Goal: Task Accomplishment & Management: Use online tool/utility

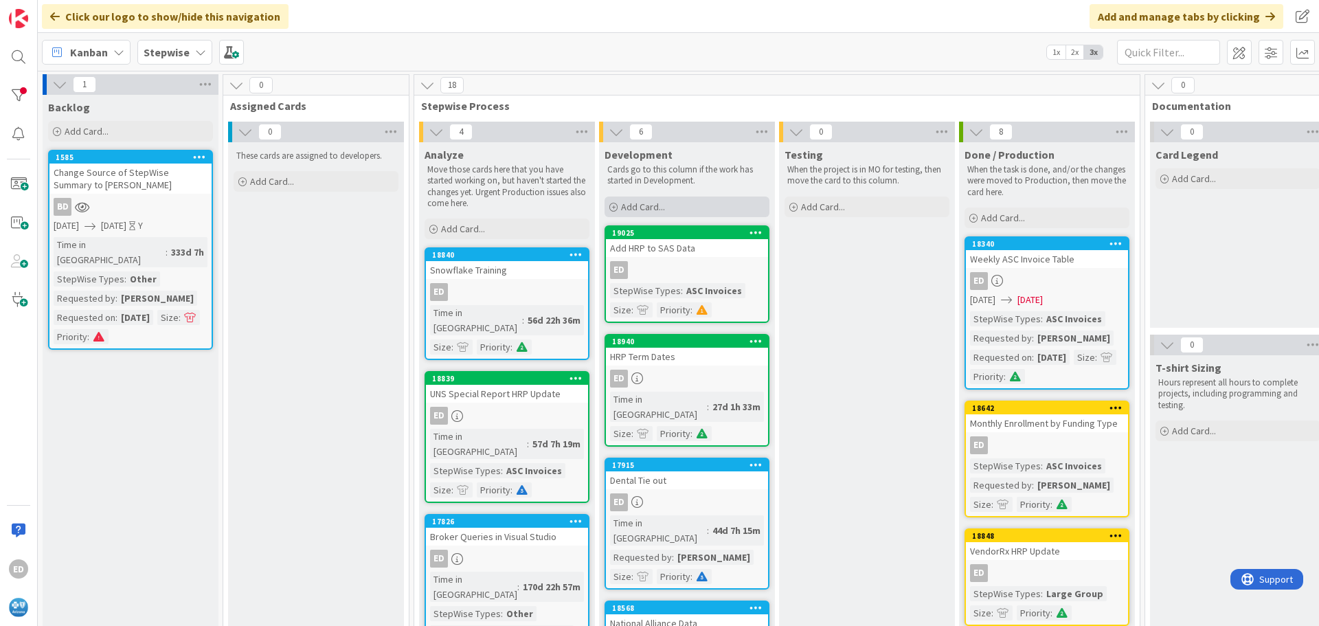
click at [645, 209] on span "Add Card..." at bounding box center [643, 207] width 44 height 12
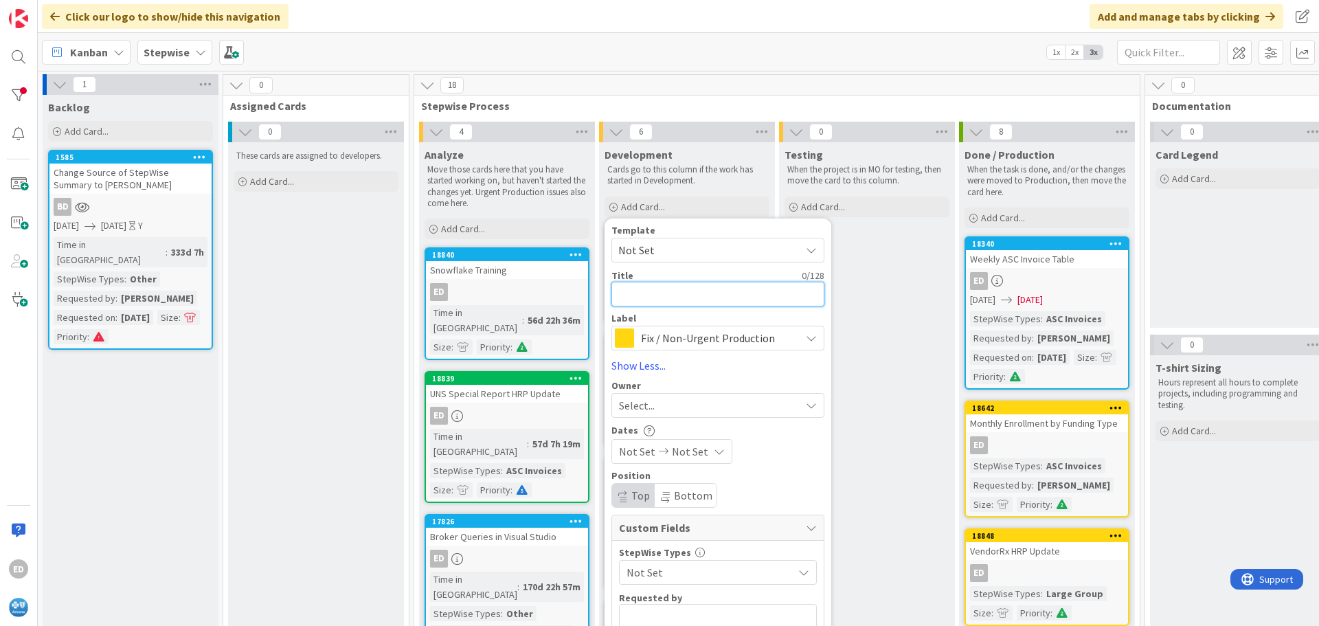
click at [664, 297] on textarea at bounding box center [717, 294] width 213 height 25
type textarea "W"
type textarea "x"
type textarea "We"
type textarea "x"
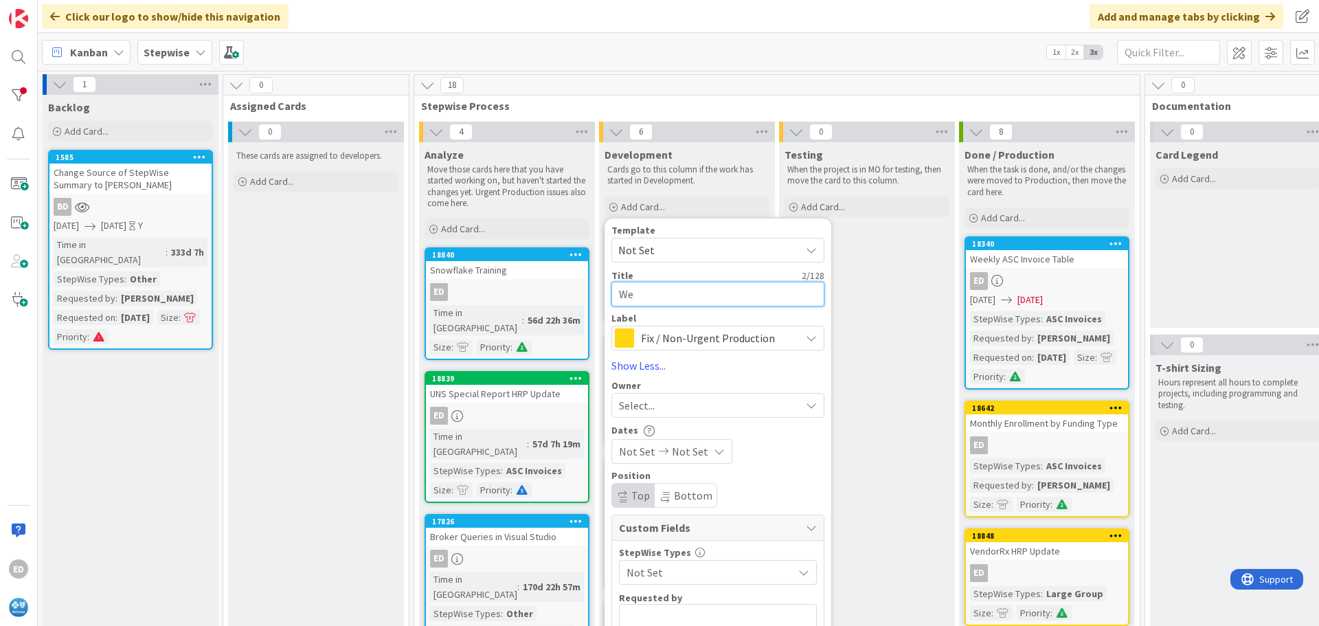
type textarea "Wee"
type textarea "x"
type textarea "Week"
type textarea "x"
type textarea "Weekl"
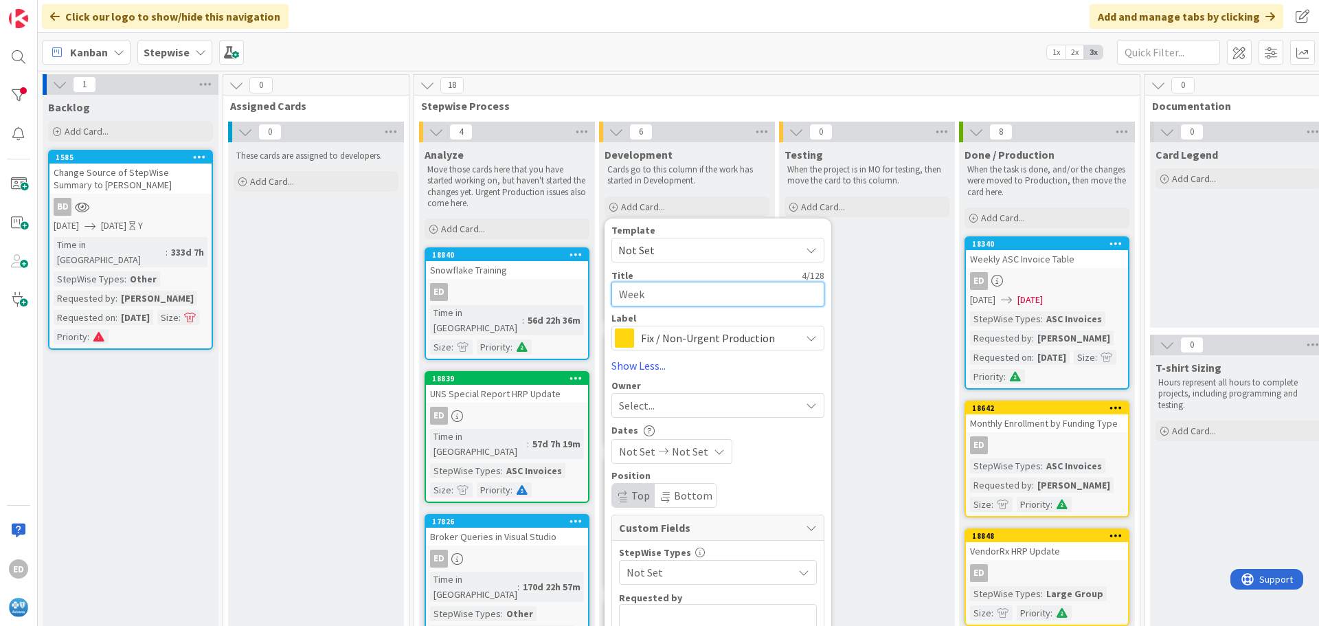
type textarea "x"
type textarea "Weekly"
type textarea "x"
type textarea "Weekly"
type textarea "x"
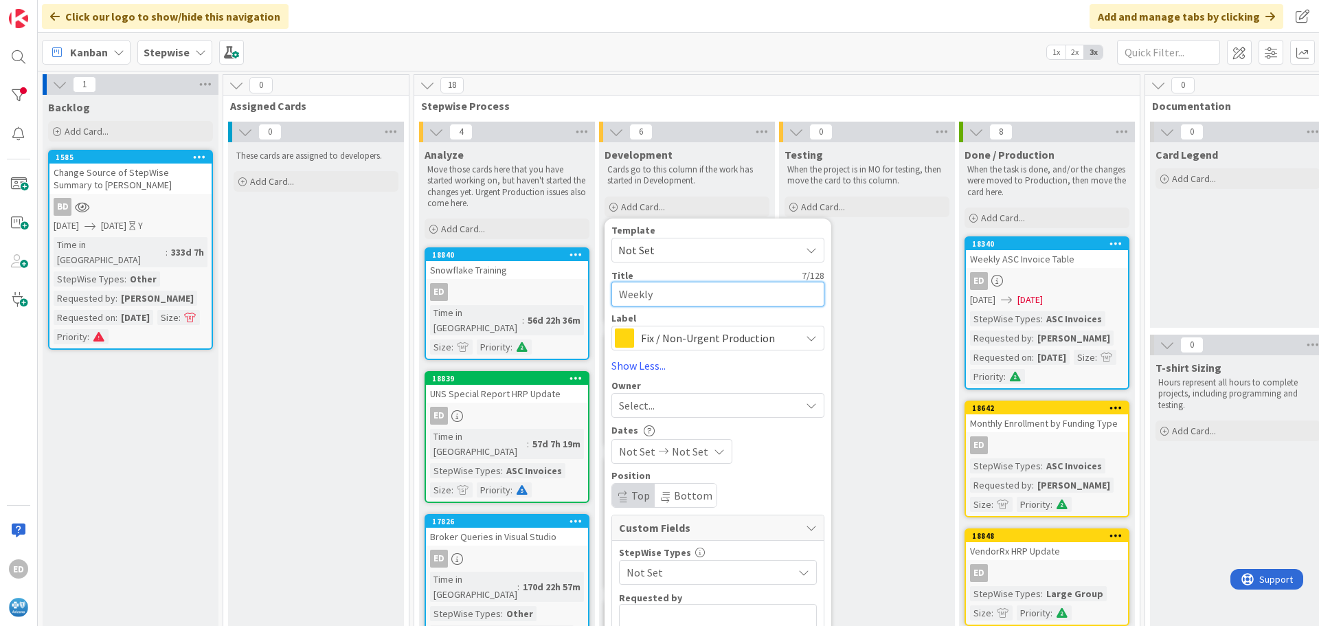
type textarea "Weekly I"
type textarea "x"
type textarea "Weekly In"
type textarea "x"
type textarea "Weekly Inv"
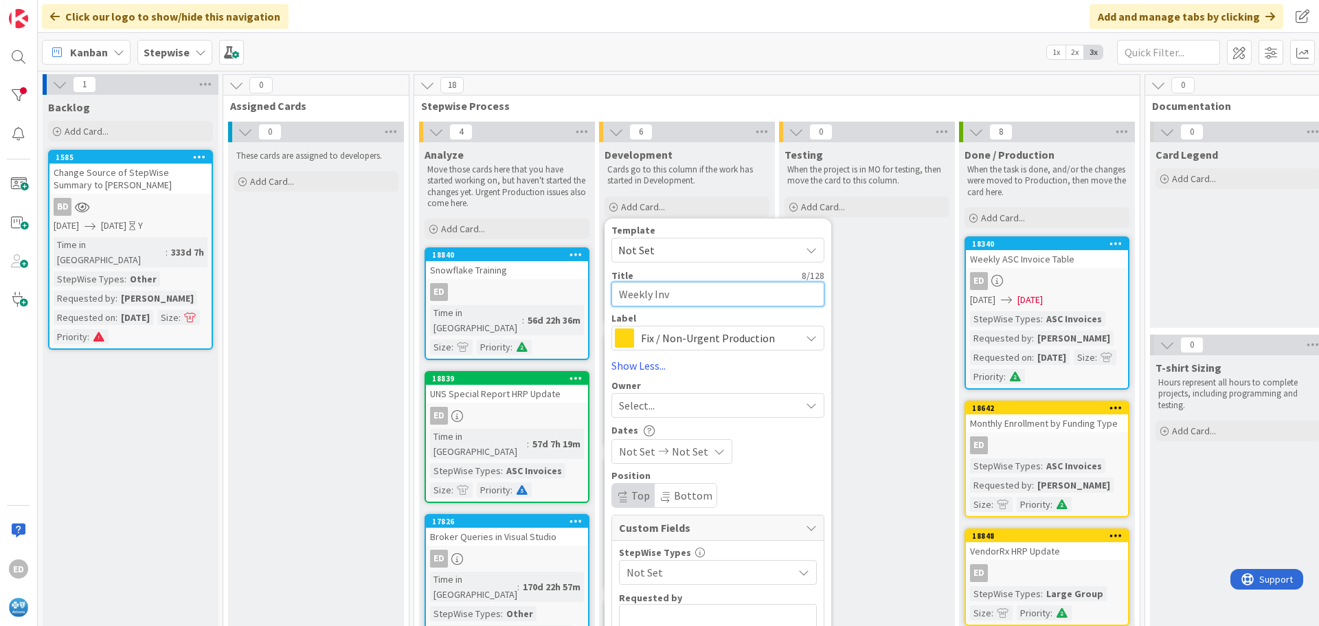
type textarea "x"
type textarea "Weekly Invo"
type textarea "x"
type textarea "Weekly Invoi"
type textarea "x"
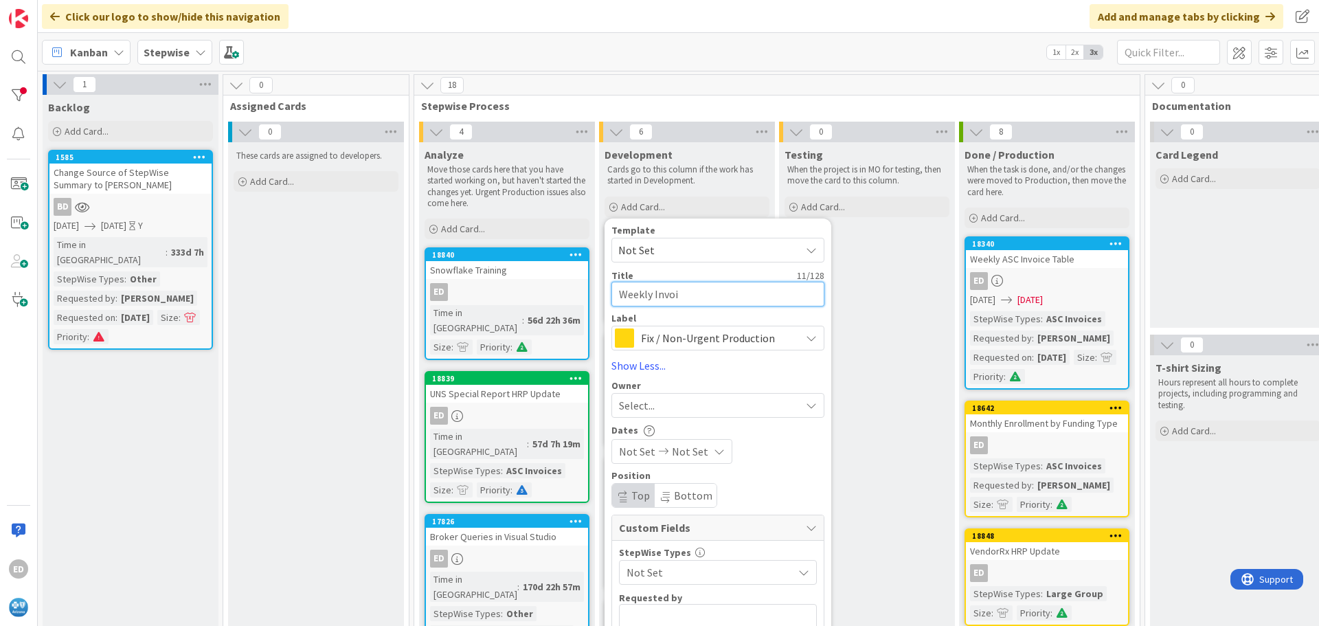
type textarea "Weekly Invoic"
type textarea "x"
type textarea "Weekly Invoice"
type textarea "x"
type textarea "Weekly Invoice"
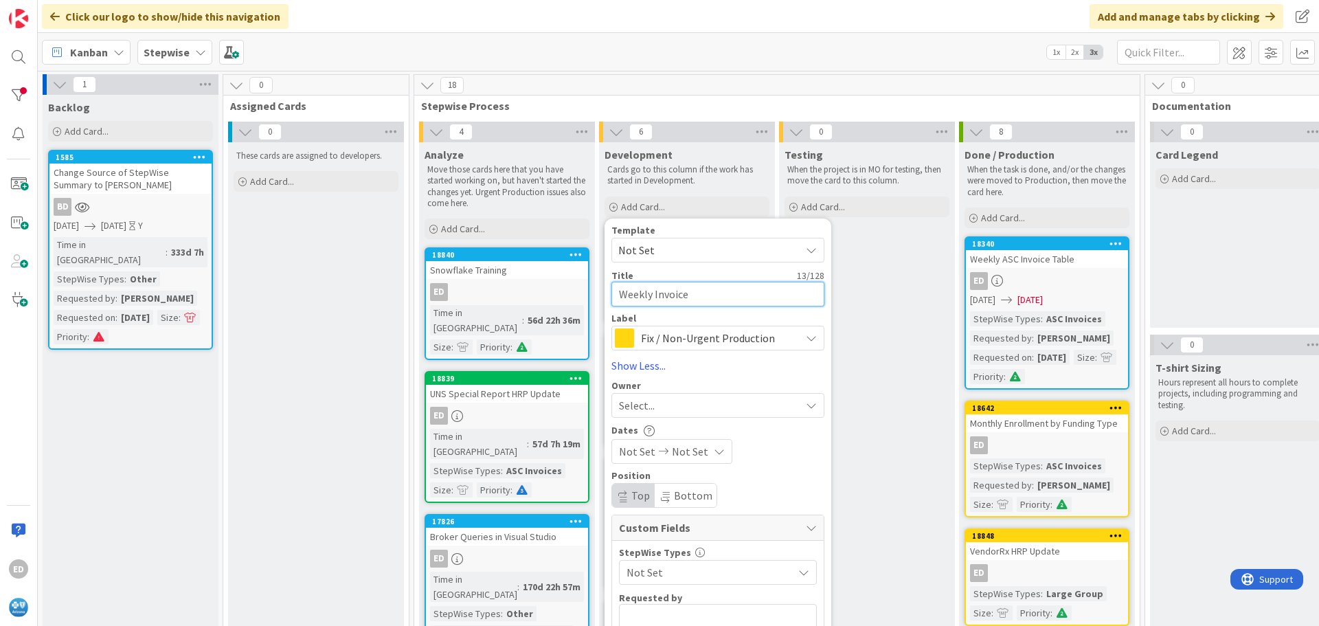
type textarea "x"
type textarea "Weekly Invoice T"
type textarea "x"
type textarea "Weekly Invoice Ti"
type textarea "x"
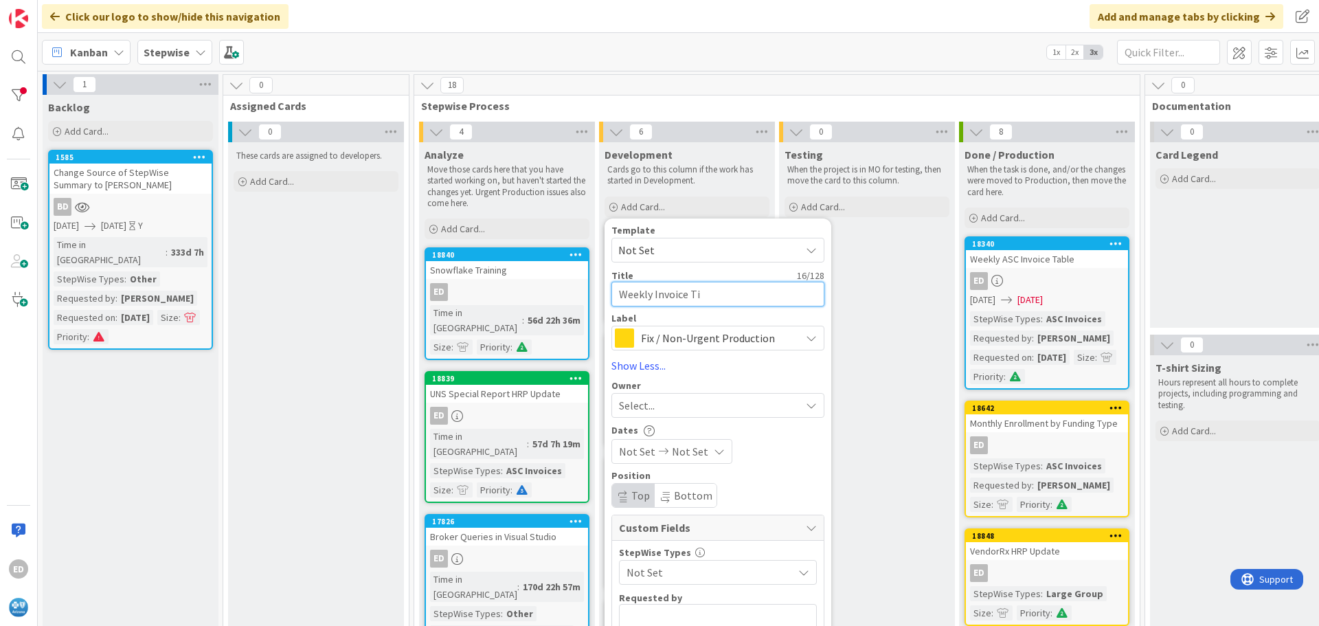
type textarea "Weekly Invoice Tie"
type textarea "x"
type textarea "Weekly Invoice Tie"
type textarea "x"
type textarea "Weekly Invoice Tie O"
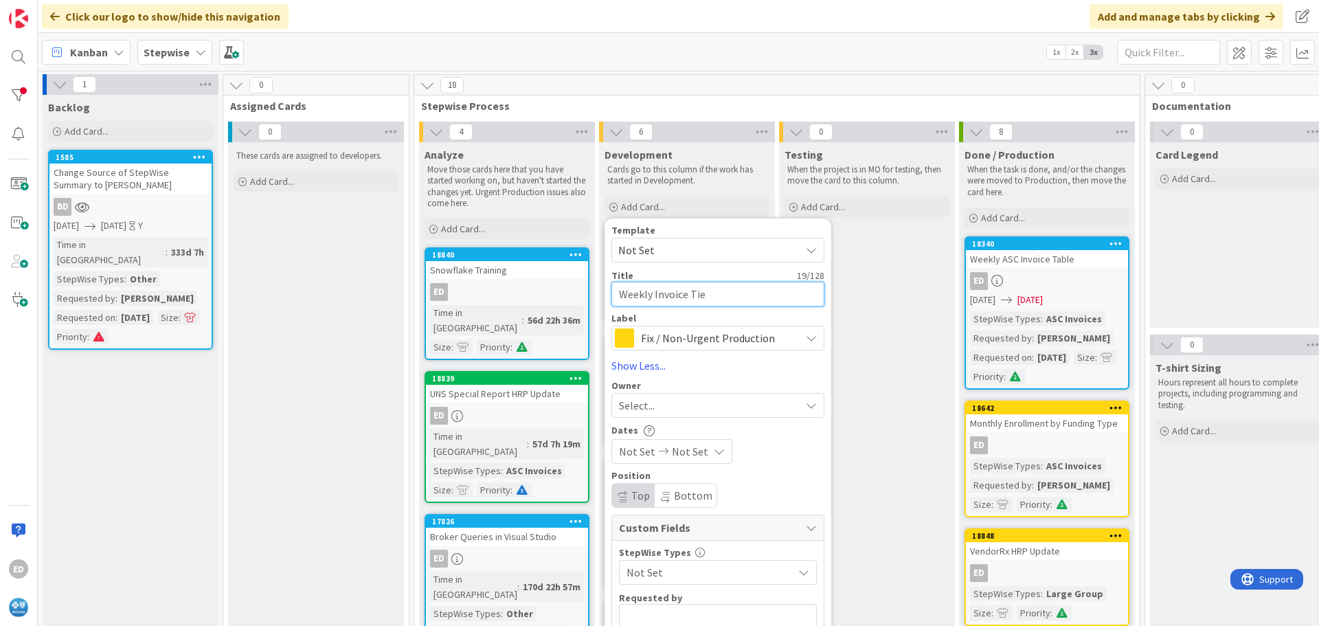
type textarea "x"
type textarea "Weekly Invoice Tie Ou"
type textarea "x"
type textarea "Weekly Invoice Tie Out"
type textarea "x"
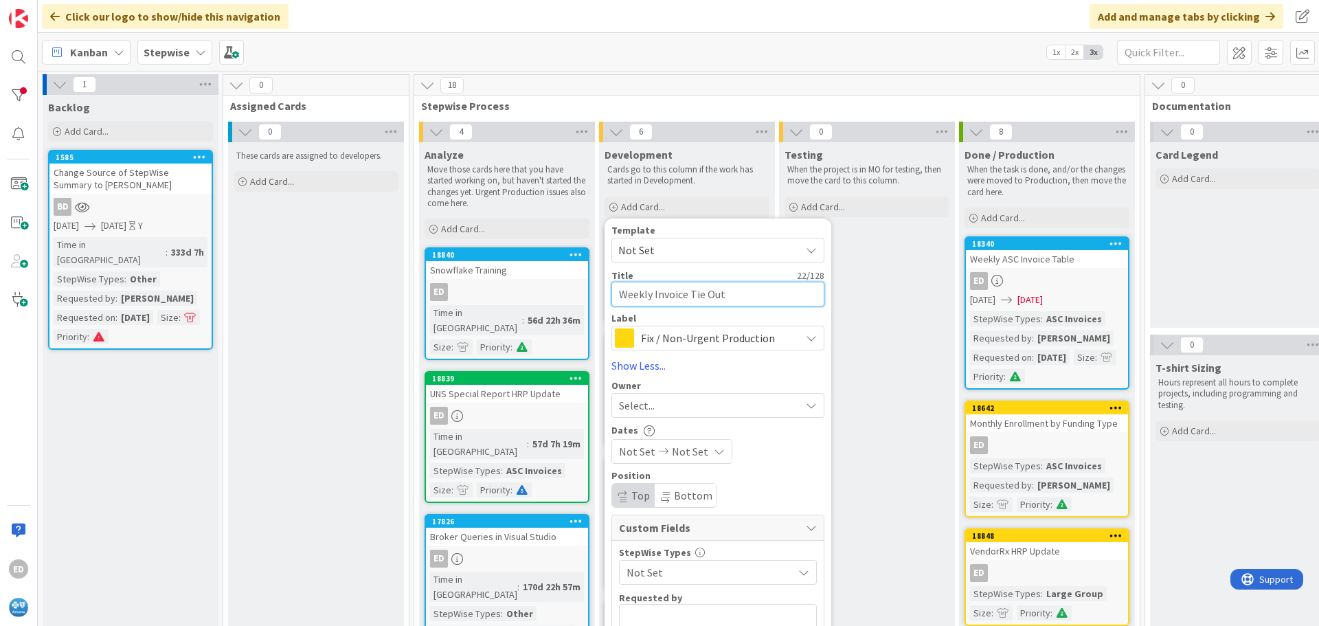
type textarea "Weekly Invoice Tie Out"
click at [693, 345] on span "Fix / Non-Urgent Production" at bounding box center [717, 337] width 152 height 19
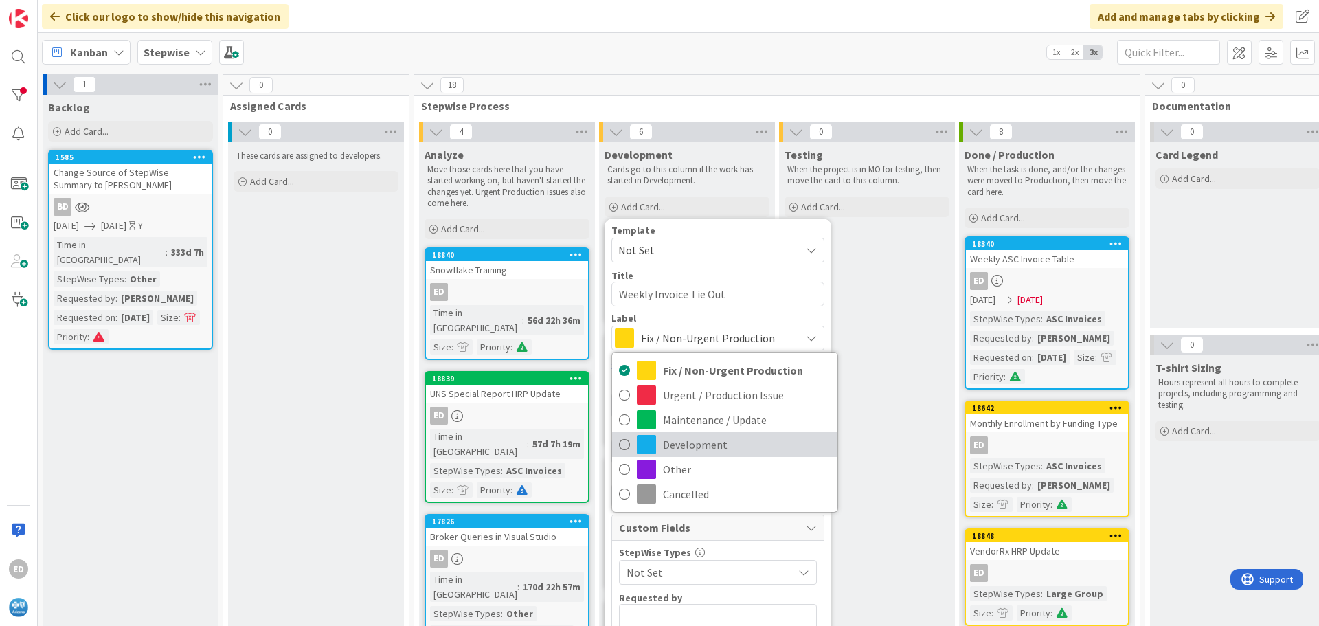
click at [695, 438] on span "Development" at bounding box center [747, 444] width 168 height 21
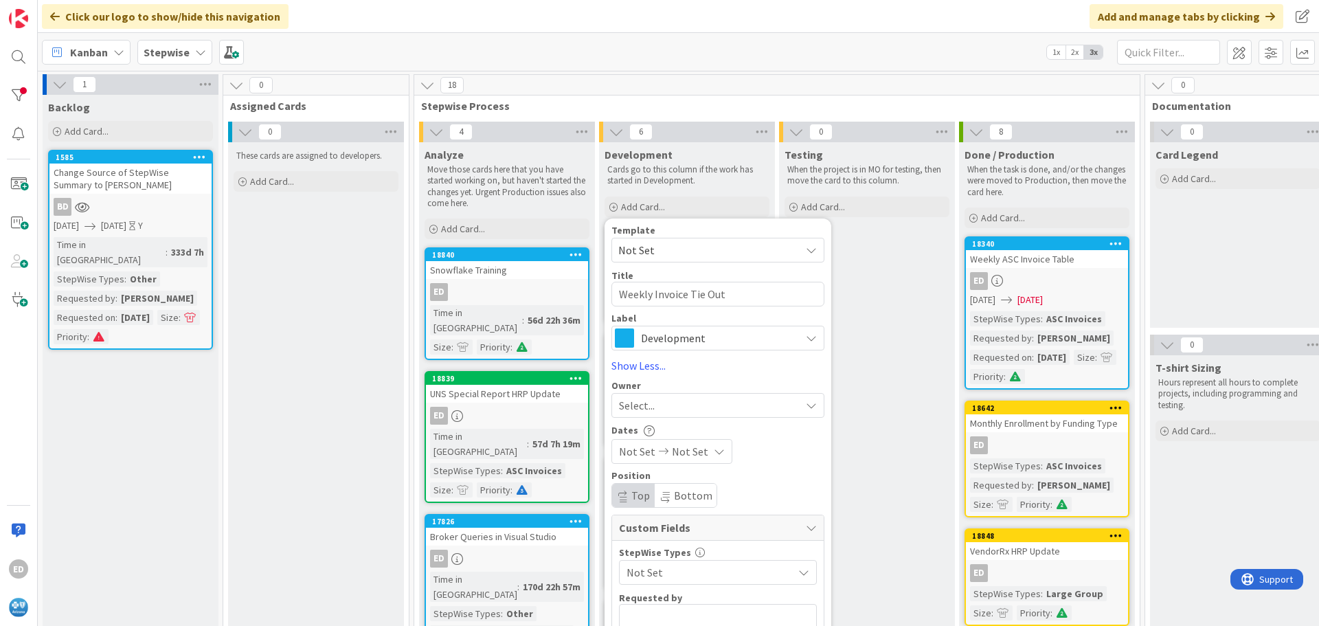
click at [670, 404] on div "Select..." at bounding box center [709, 405] width 181 height 16
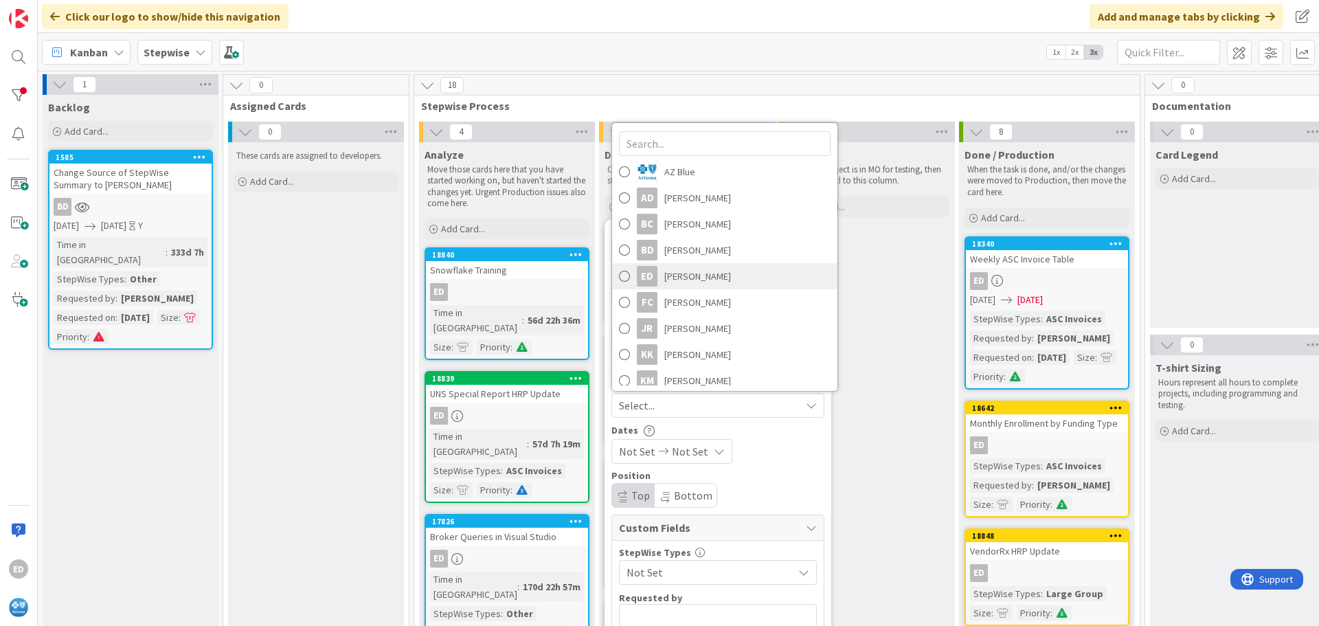
click at [685, 275] on span "[PERSON_NAME]" at bounding box center [697, 276] width 67 height 21
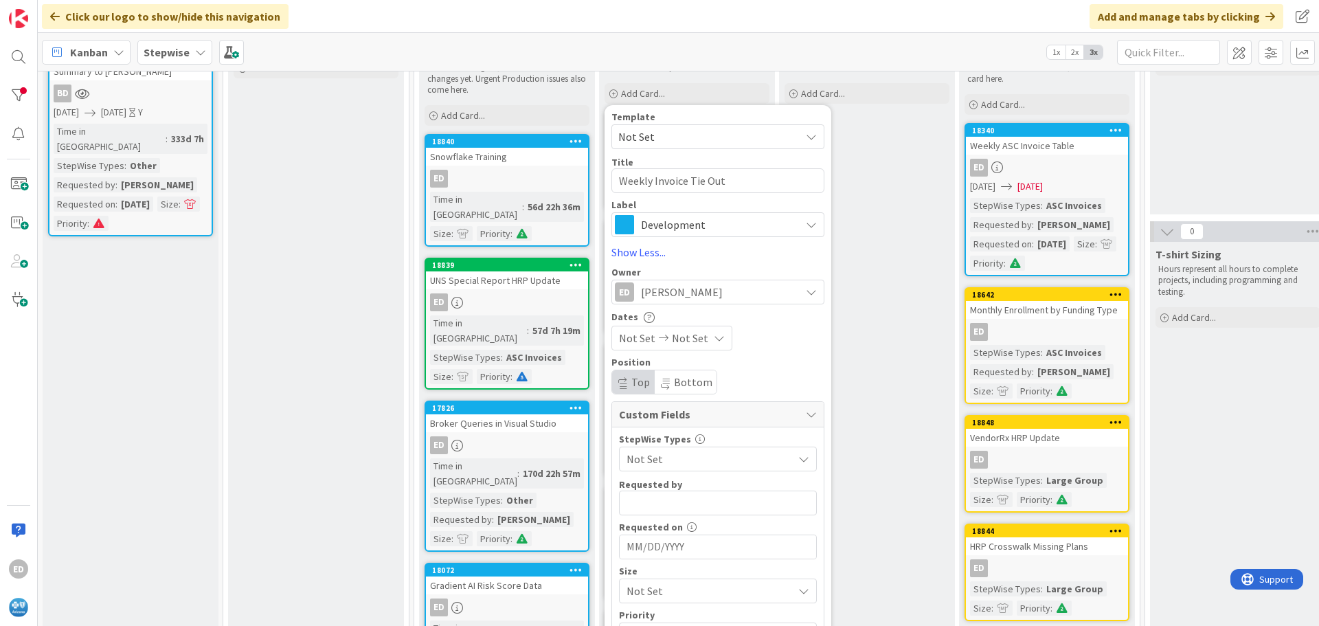
scroll to position [137, 0]
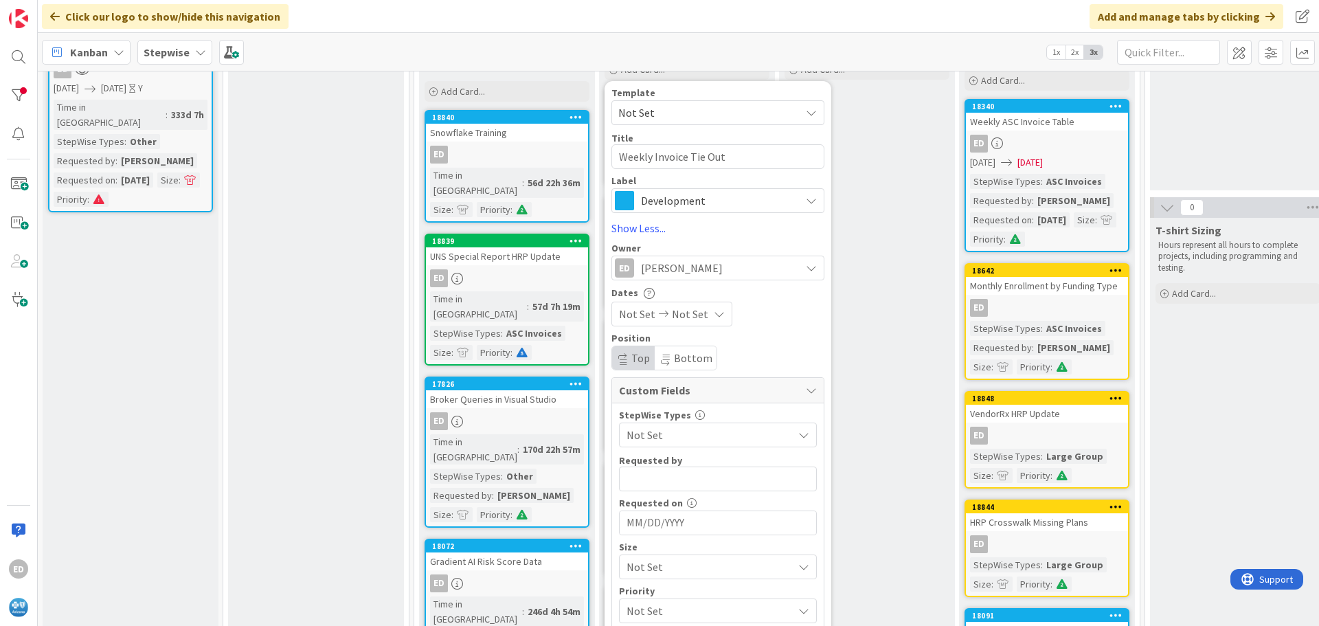
click at [670, 437] on span "Not Set" at bounding box center [705, 434] width 159 height 19
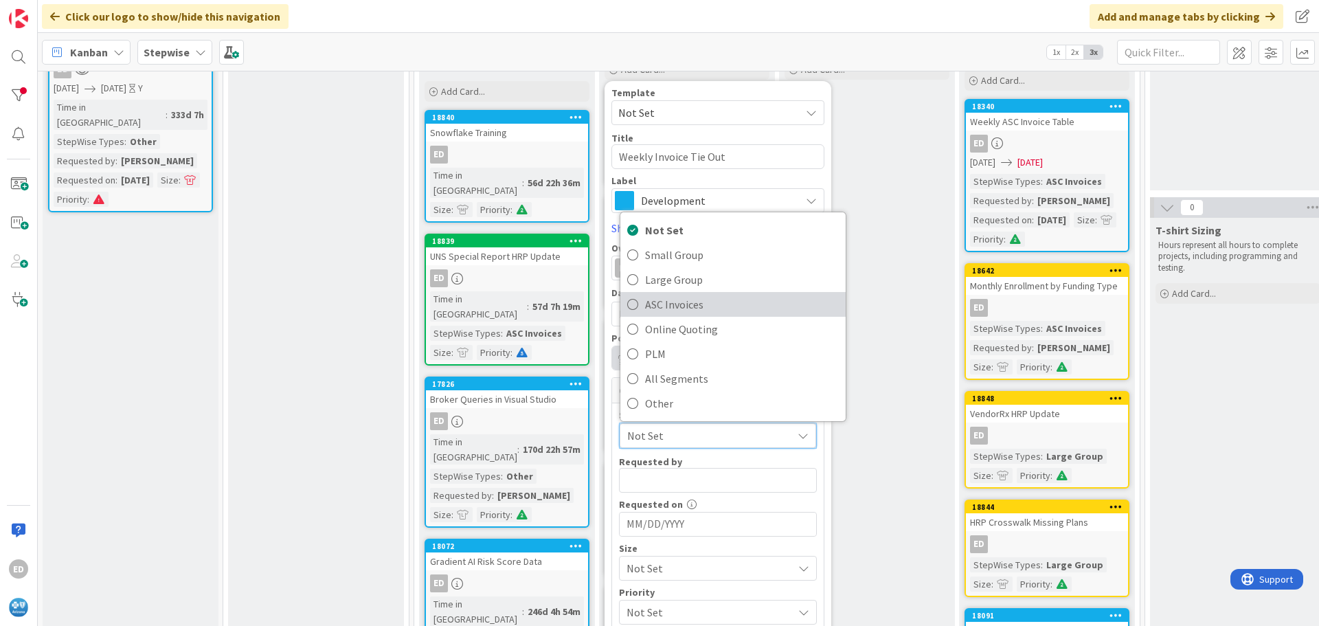
click at [674, 308] on span "ASC Invoices" at bounding box center [742, 304] width 194 height 21
type textarea "x"
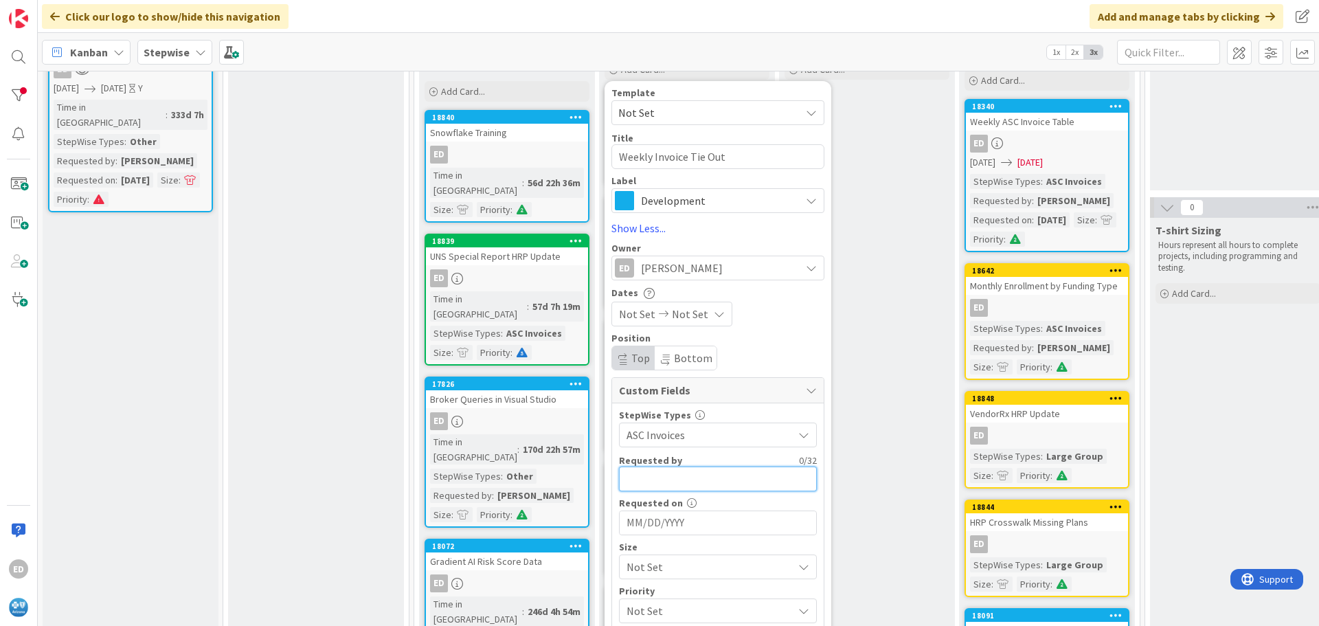
click at [684, 479] on input "text" at bounding box center [718, 478] width 198 height 25
type input "[PERSON_NAME]"
type textarea "x"
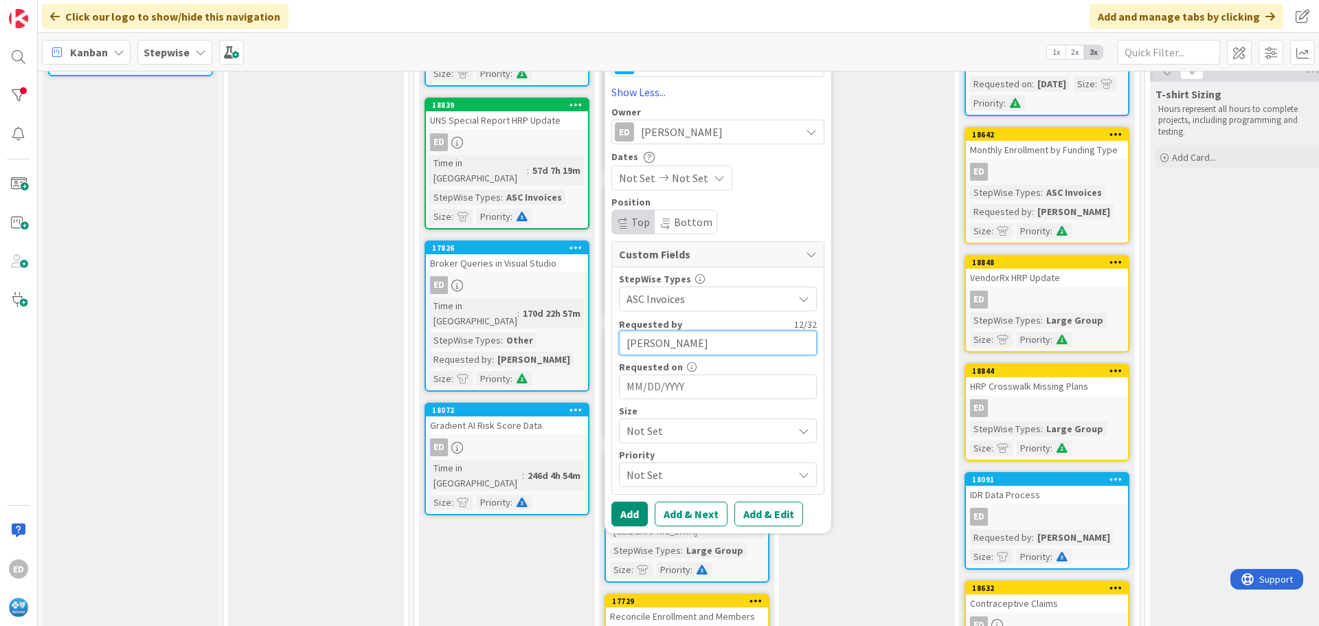
scroll to position [275, 0]
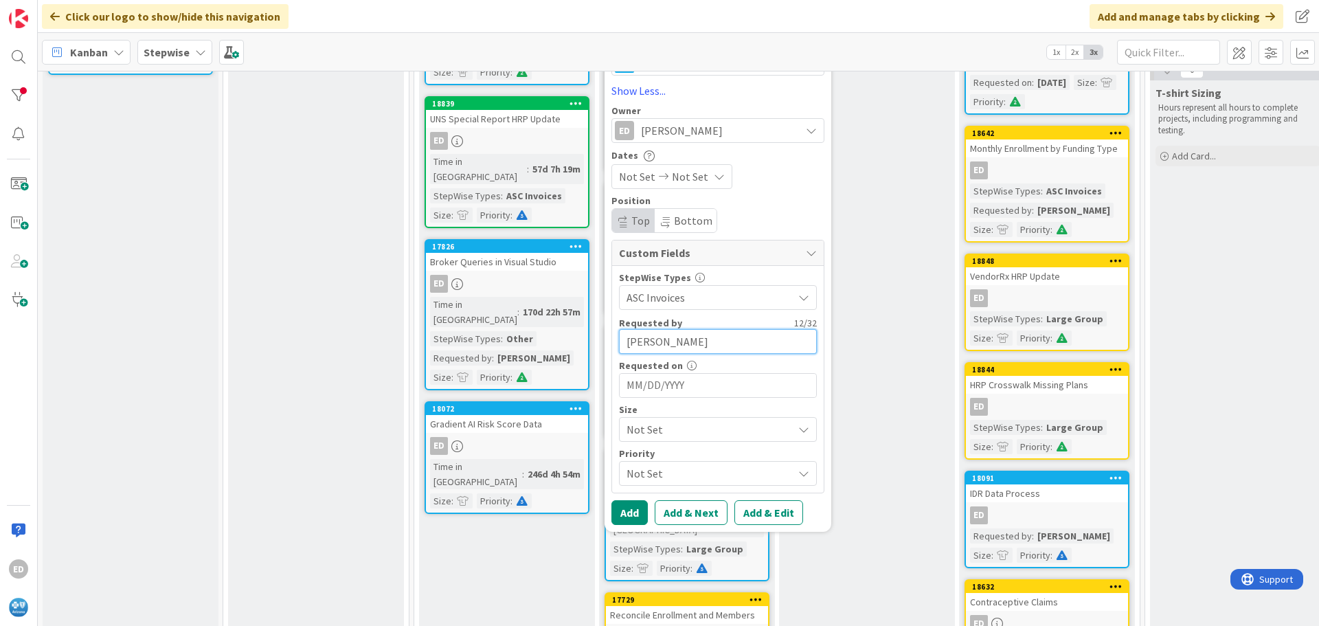
type input "[PERSON_NAME]"
click at [676, 432] on span "Not Set" at bounding box center [705, 429] width 159 height 19
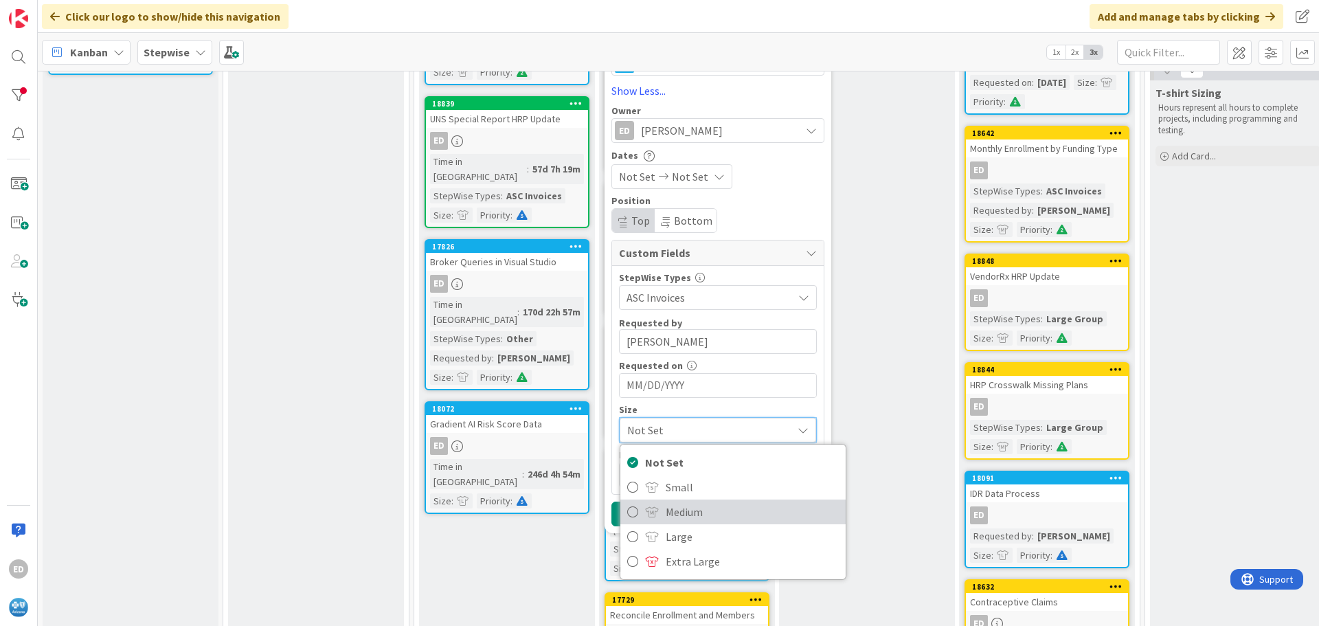
click at [687, 511] on span "Medium" at bounding box center [752, 511] width 173 height 21
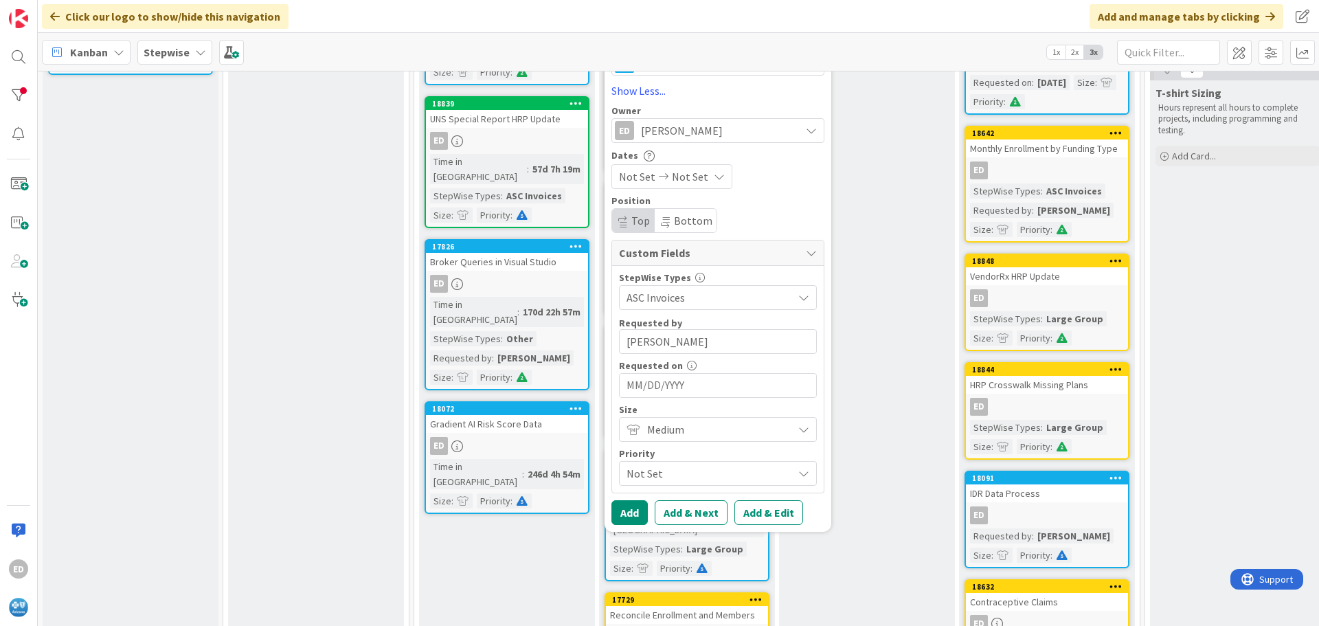
click at [678, 473] on span "Not Set" at bounding box center [705, 473] width 159 height 19
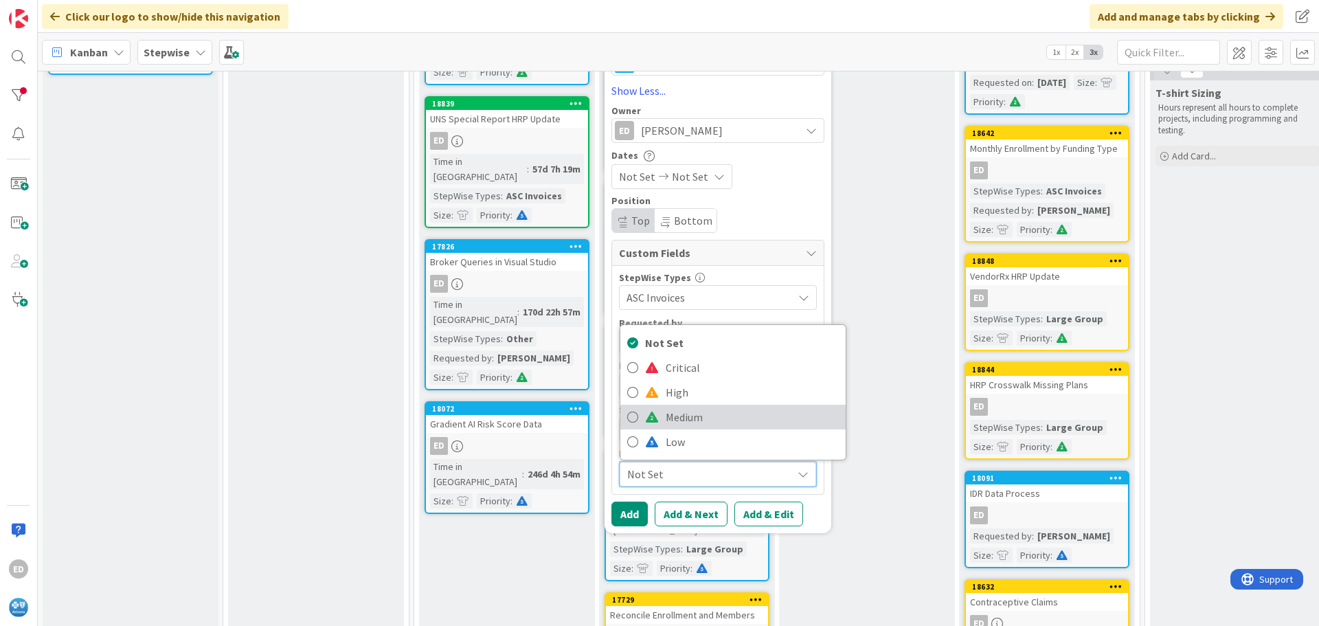
click at [681, 423] on span "Medium" at bounding box center [752, 417] width 173 height 21
type textarea "x"
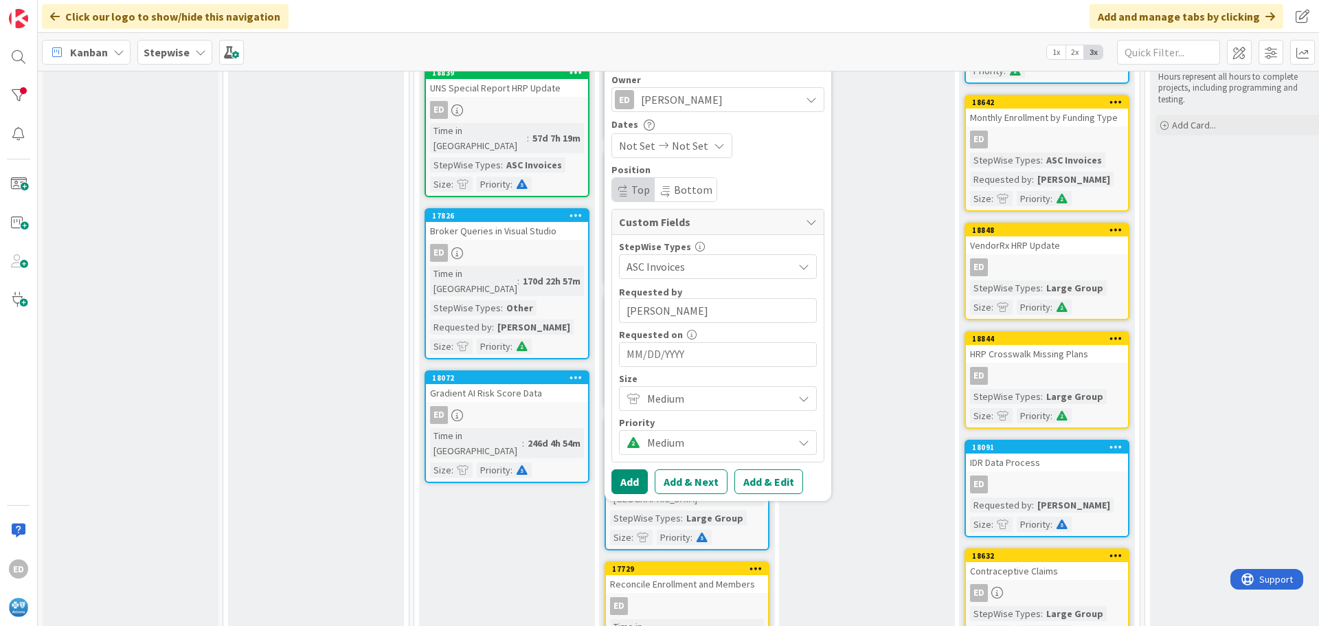
scroll to position [343, 0]
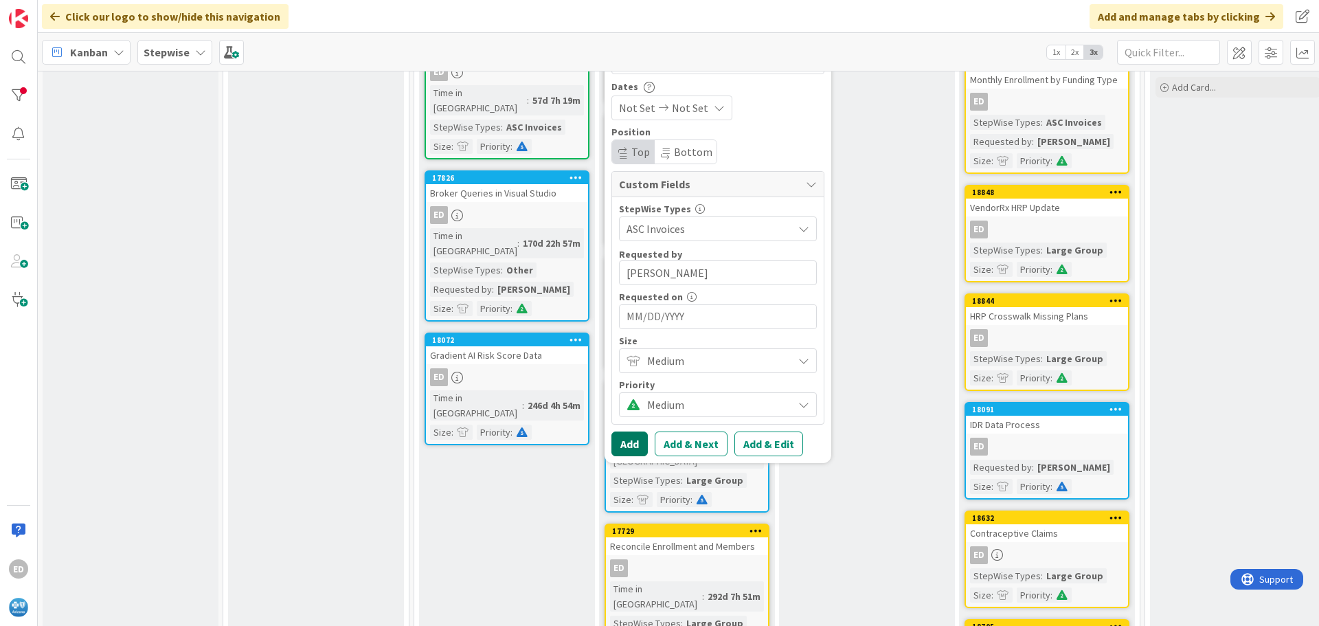
click at [631, 446] on button "Add" at bounding box center [629, 443] width 36 height 25
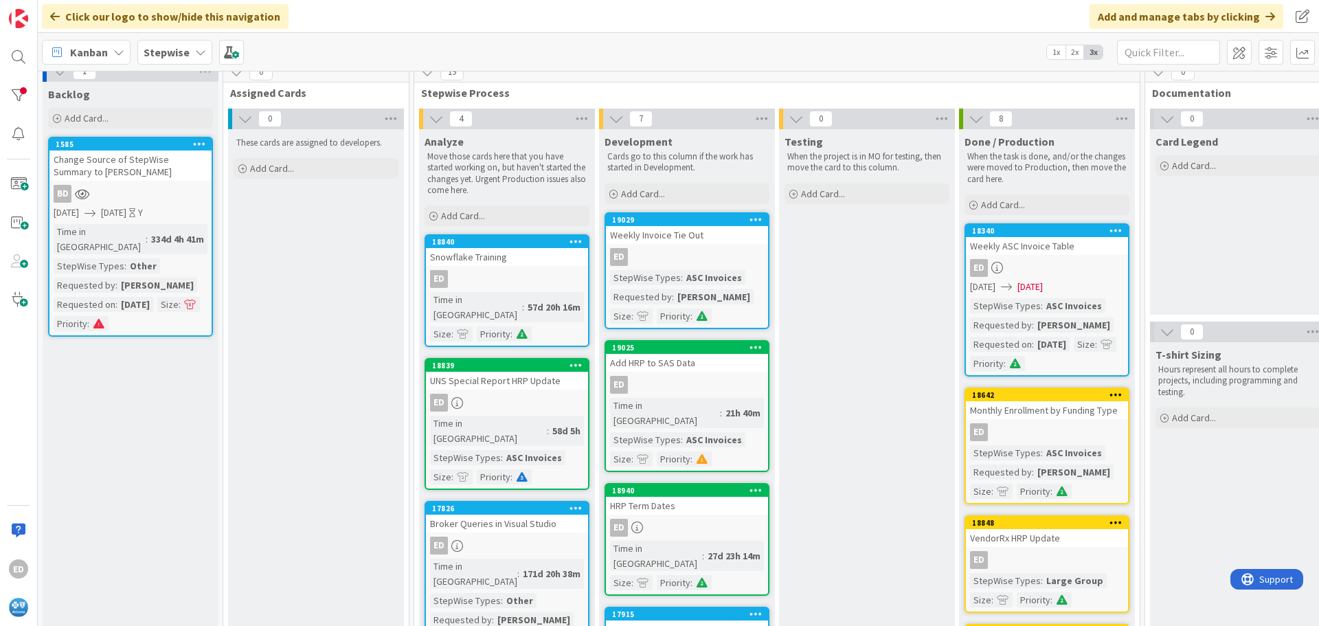
scroll to position [0, 0]
